Goal: Task Accomplishment & Management: Use online tool/utility

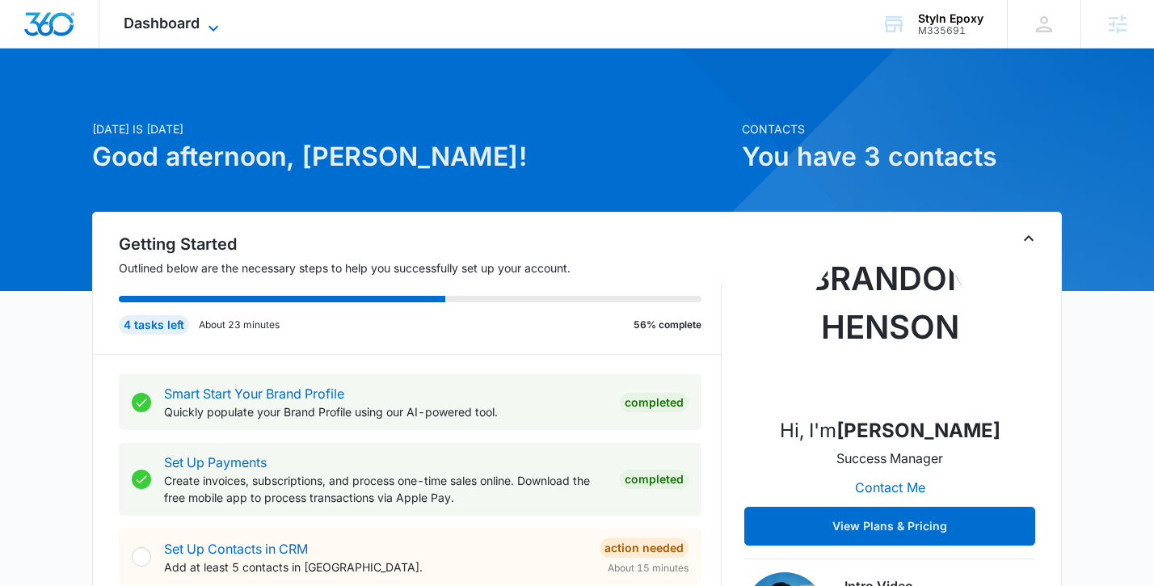
click at [163, 16] on span "Dashboard" at bounding box center [162, 23] width 76 height 17
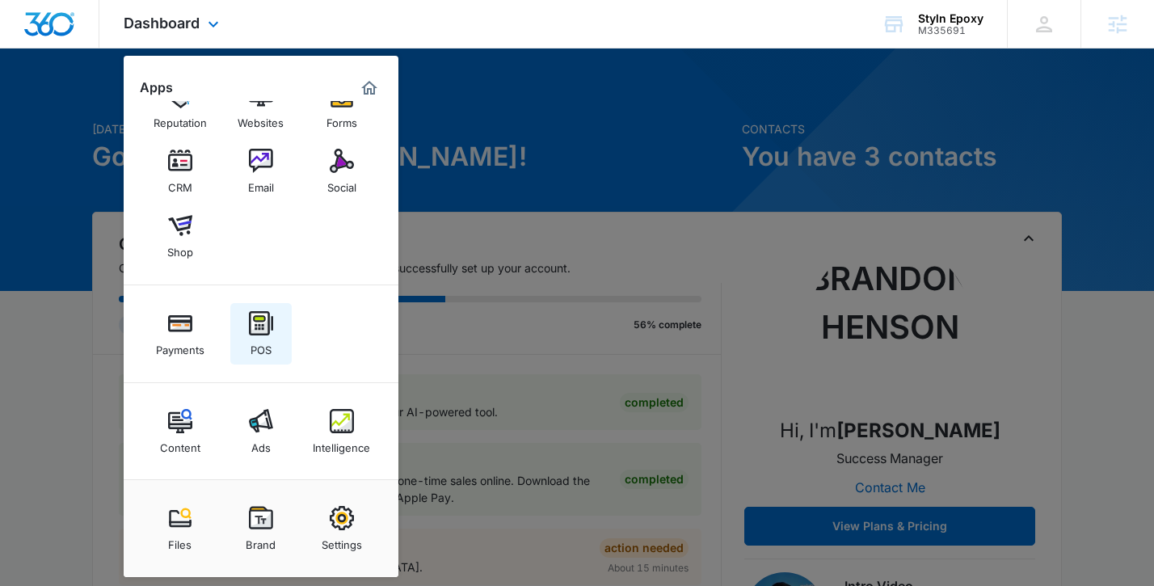
scroll to position [44, 0]
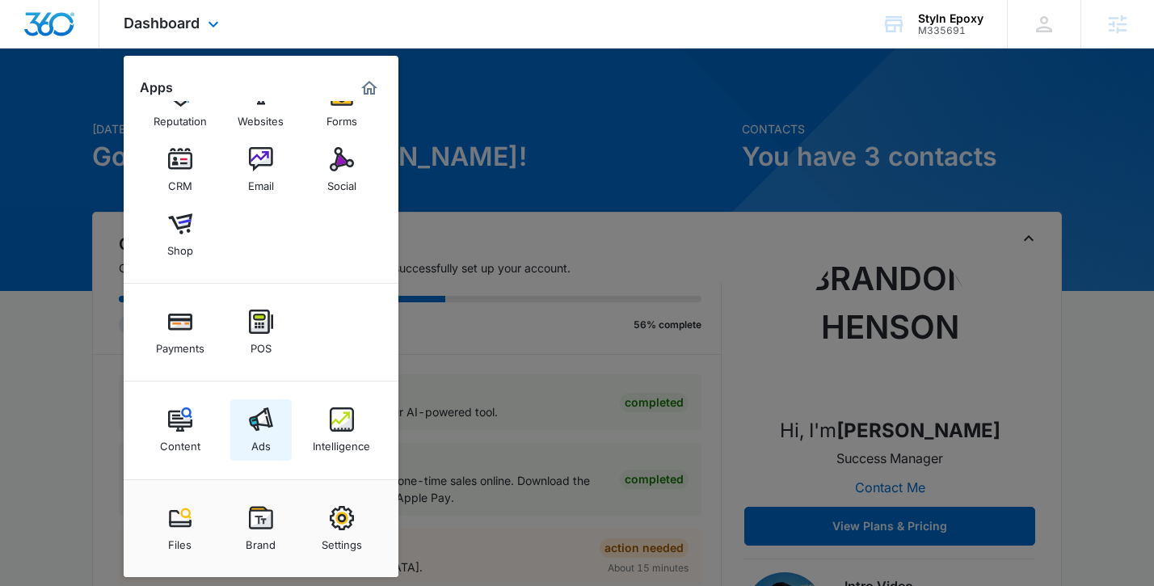
click at [258, 424] on img at bounding box center [261, 419] width 24 height 24
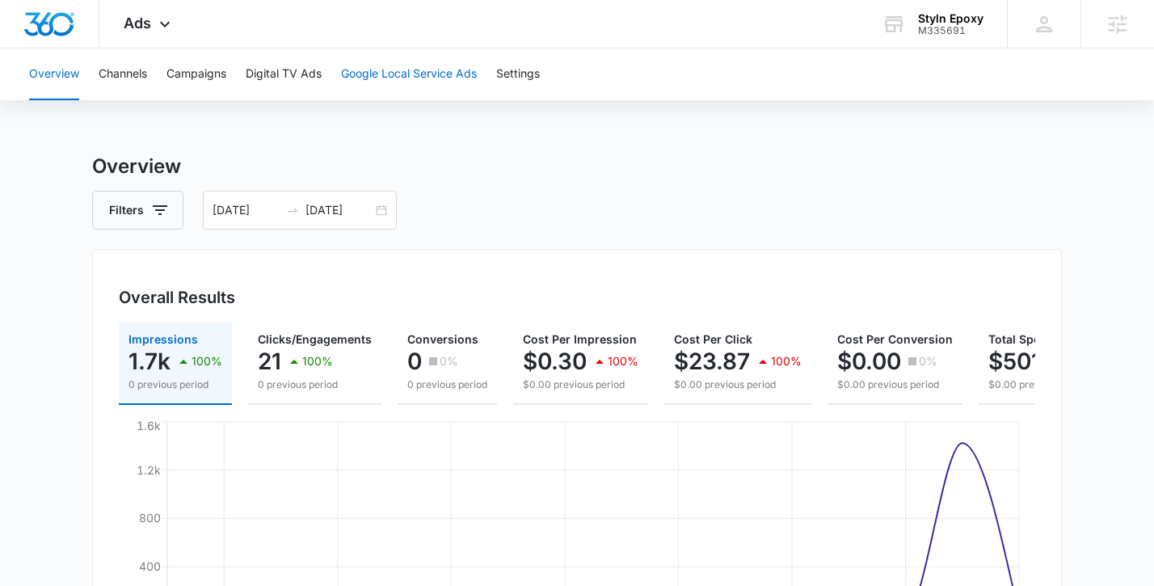
click at [439, 85] on button "Google Local Service Ads" at bounding box center [409, 74] width 136 height 52
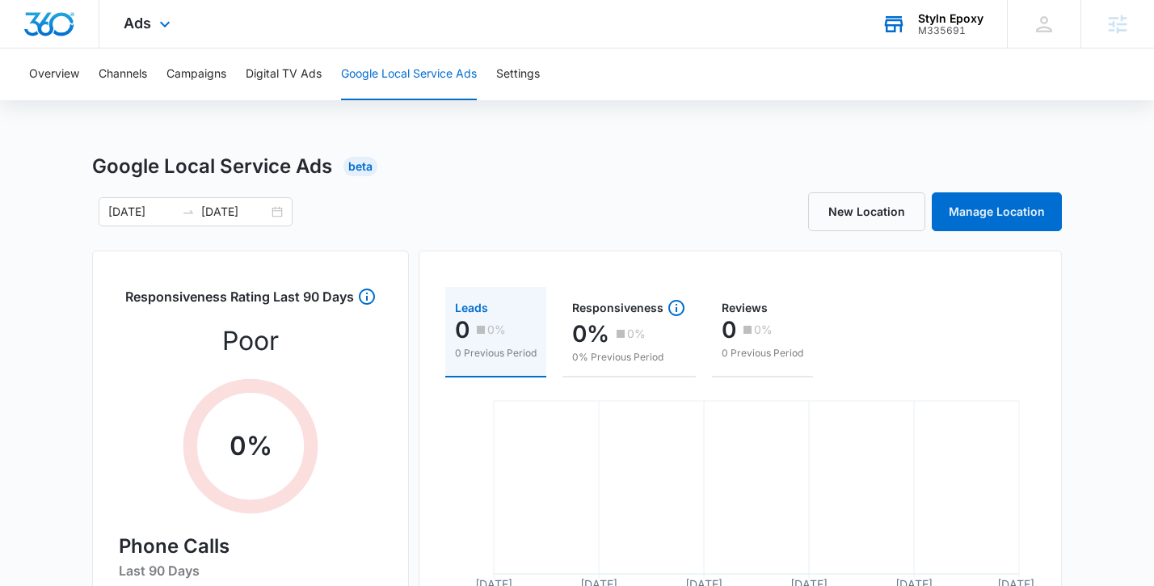
click at [933, 22] on div "Styln Epoxy" at bounding box center [950, 18] width 65 height 13
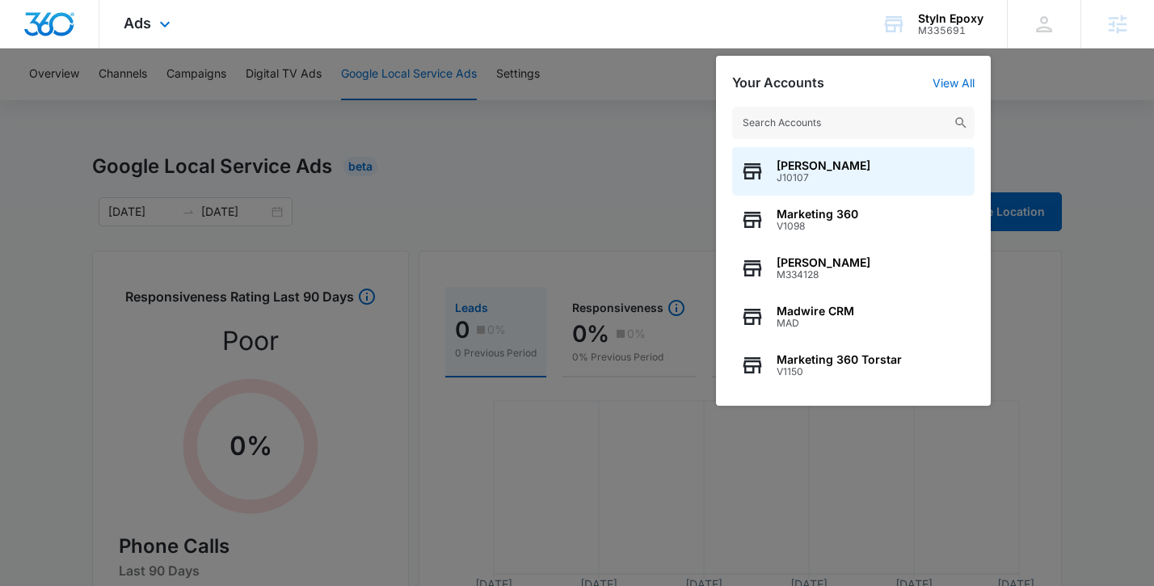
click at [507, 32] on div "Ads Apps Reputation Websites Forms CRM Email Social Shop Payments POS Content A…" at bounding box center [577, 24] width 1154 height 48
click at [607, 209] on div at bounding box center [577, 293] width 1154 height 586
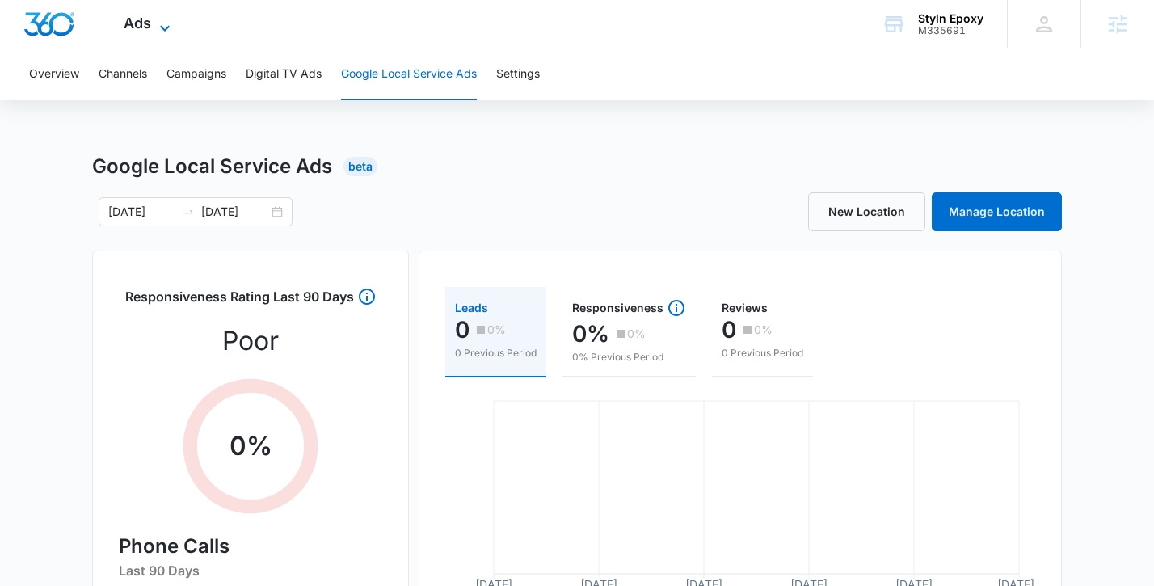
click at [138, 27] on span "Ads" at bounding box center [137, 23] width 27 height 17
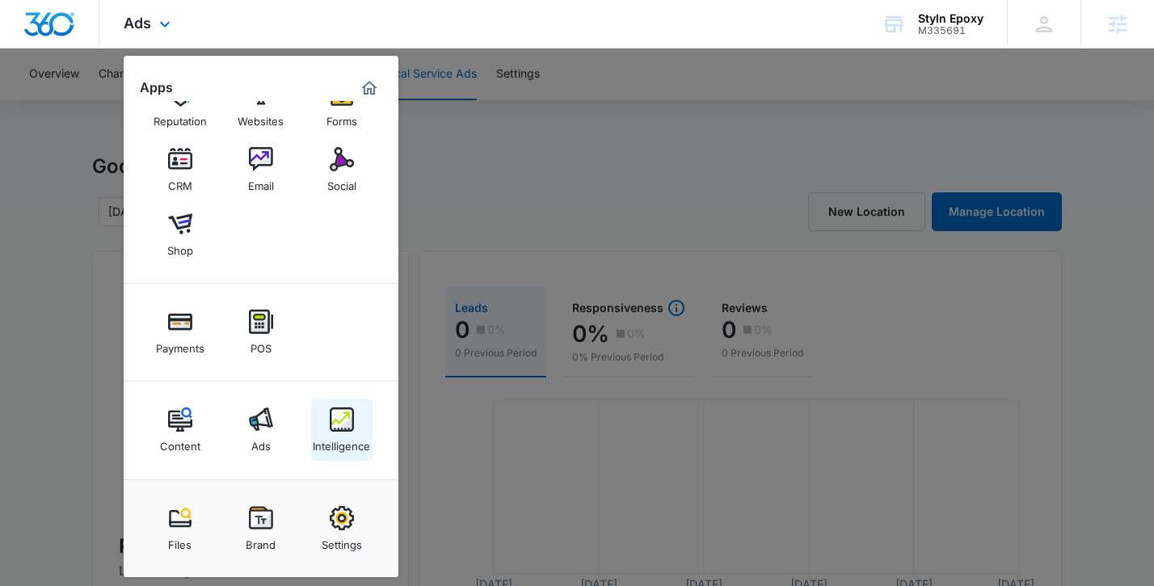
click at [351, 435] on div "Intelligence" at bounding box center [341, 441] width 57 height 21
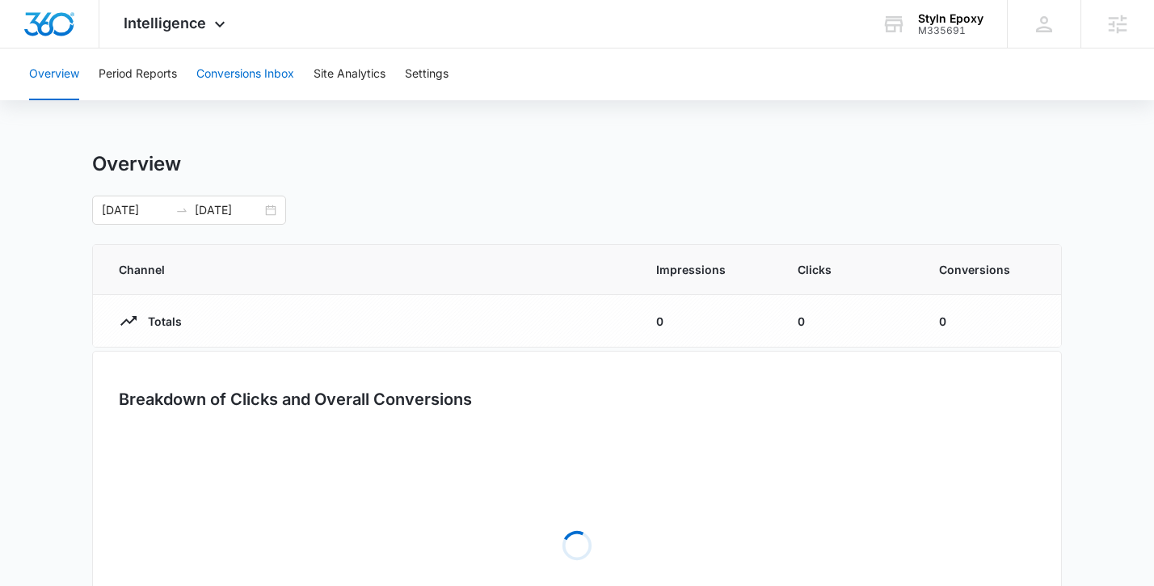
click at [246, 79] on button "Conversions Inbox" at bounding box center [245, 74] width 98 height 52
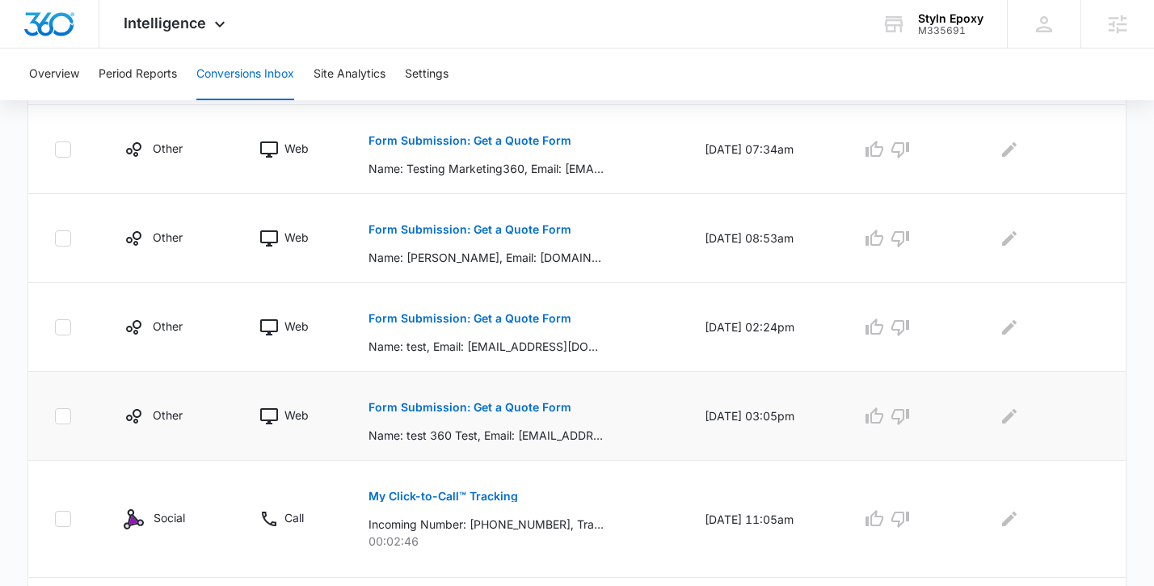
scroll to position [490, 0]
